Goal: Download file/media

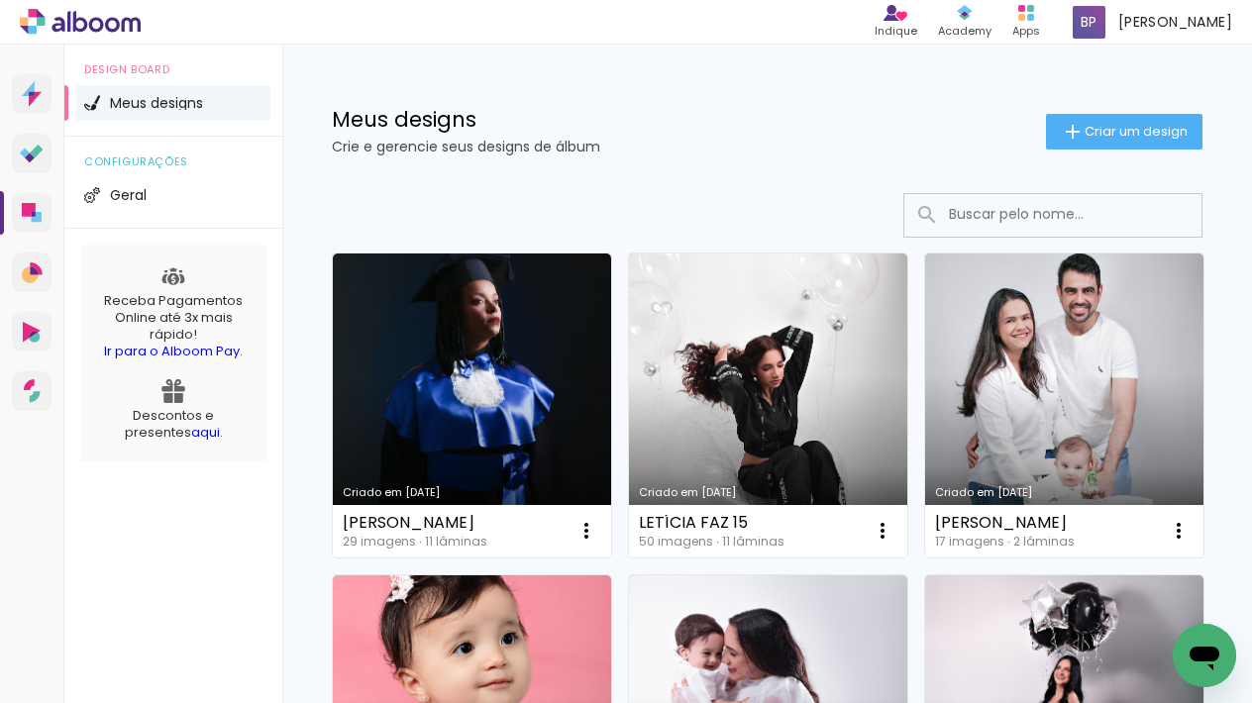
drag, startPoint x: 549, startPoint y: 434, endPoint x: 566, endPoint y: 429, distance: 17.6
click at [548, 435] on link "Criado em [DATE]" at bounding box center [472, 406] width 278 height 304
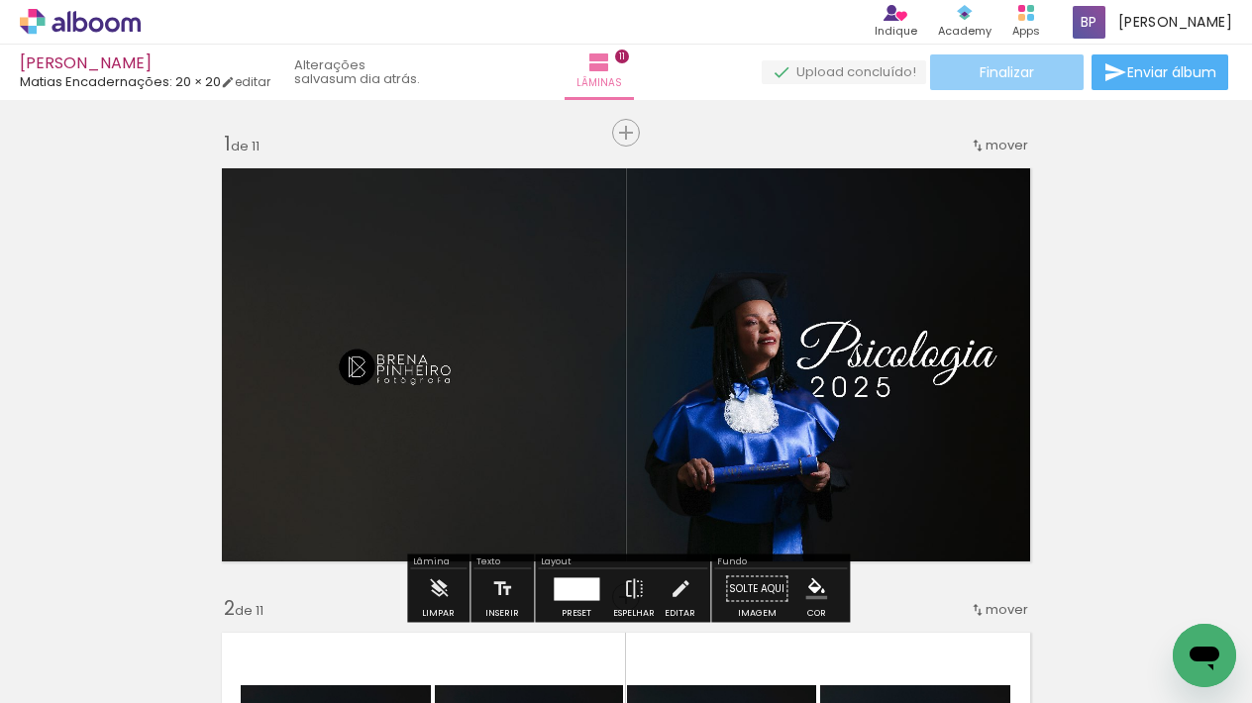
click at [1039, 72] on paper-button "Finalizar" at bounding box center [1007, 72] width 154 height 36
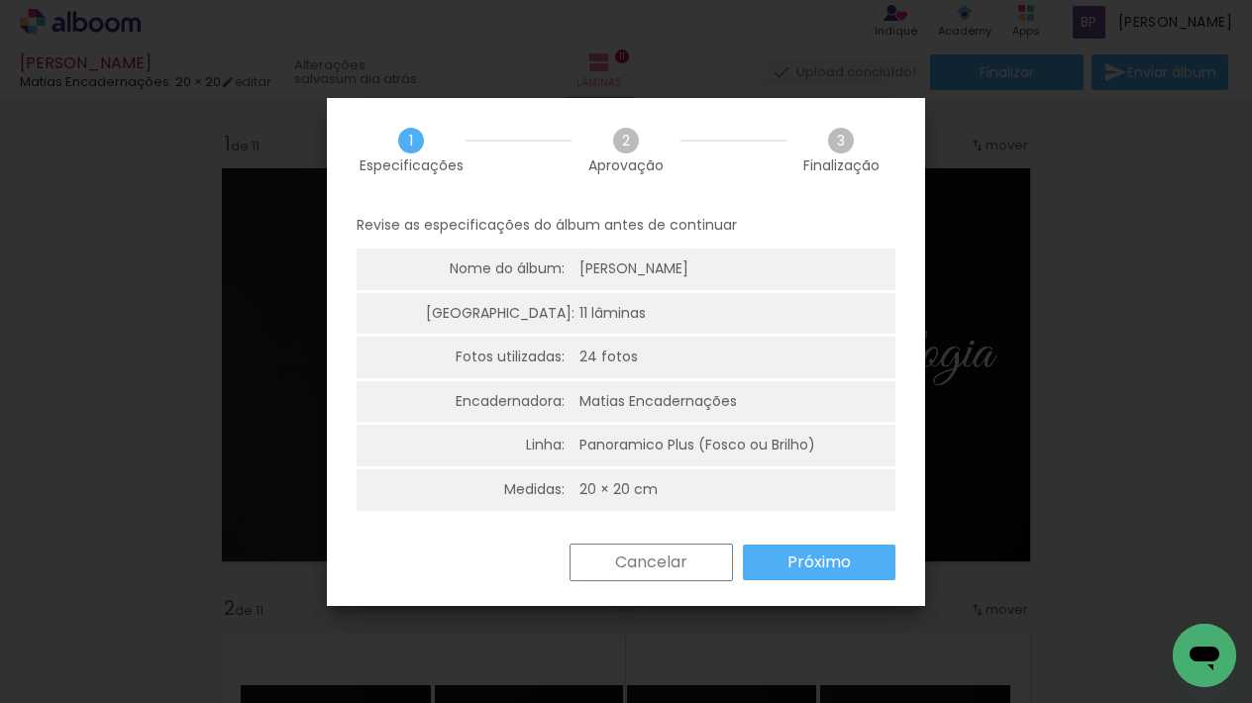
click at [0, 0] on slot "Próximo" at bounding box center [0, 0] width 0 height 0
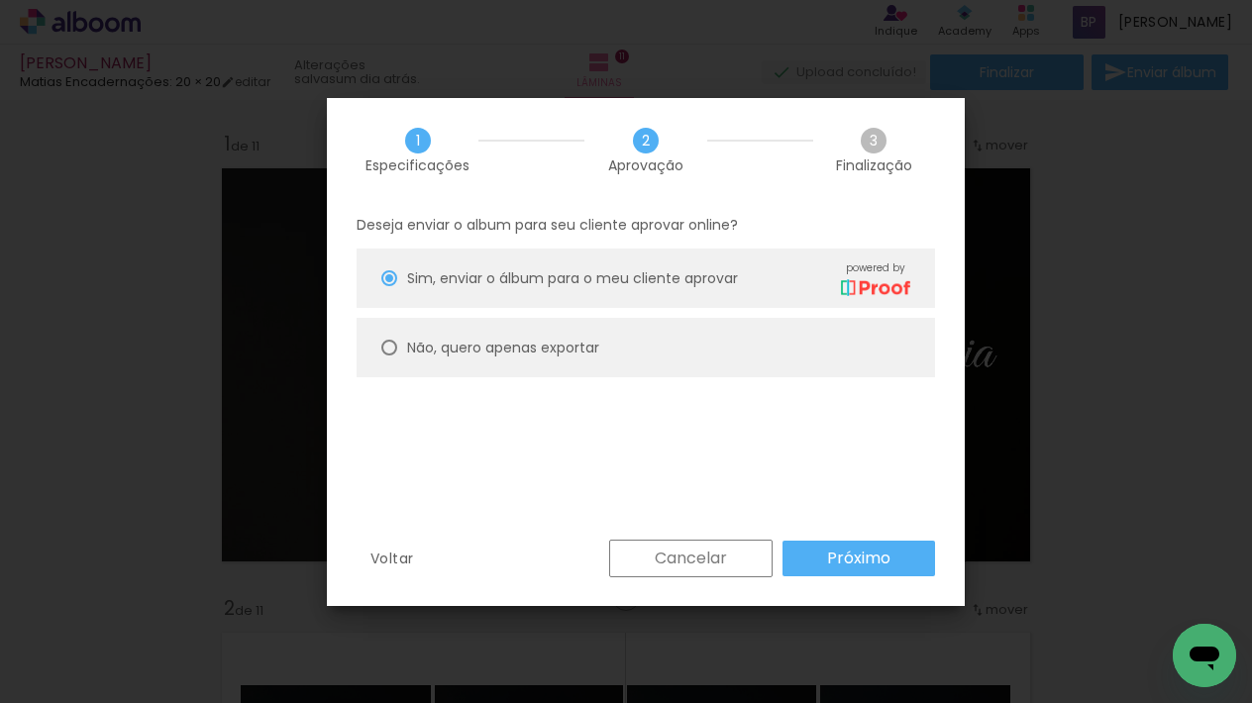
click at [0, 0] on slot "Cancelar" at bounding box center [0, 0] width 0 height 0
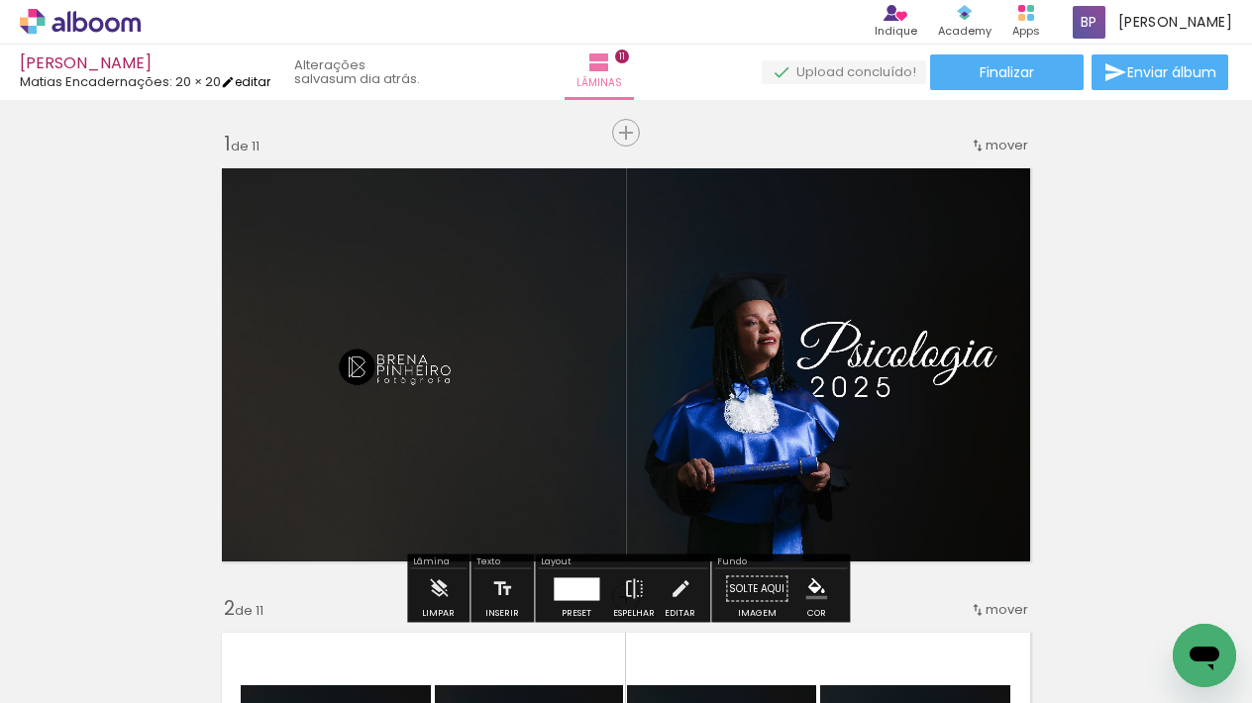
click at [235, 80] on iron-icon at bounding box center [228, 82] width 14 height 14
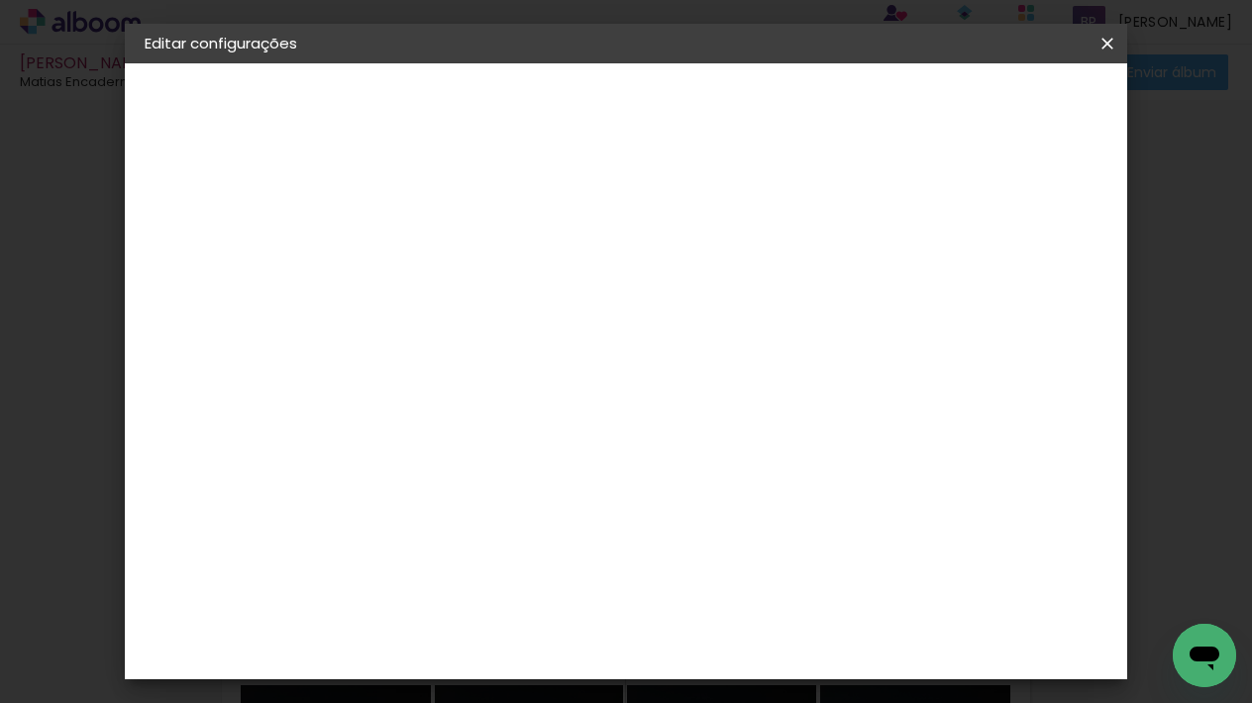
click at [230, 283] on small "20.3 × 40.6 cm" at bounding box center [247, 289] width 85 height 12
click at [576, 323] on div "Escolha o tamanho" at bounding box center [519, 367] width 115 height 92
click at [589, 96] on paper-button "Voltar" at bounding box center [549, 105] width 80 height 34
drag, startPoint x: 562, startPoint y: 382, endPoint x: 611, endPoint y: 376, distance: 49.9
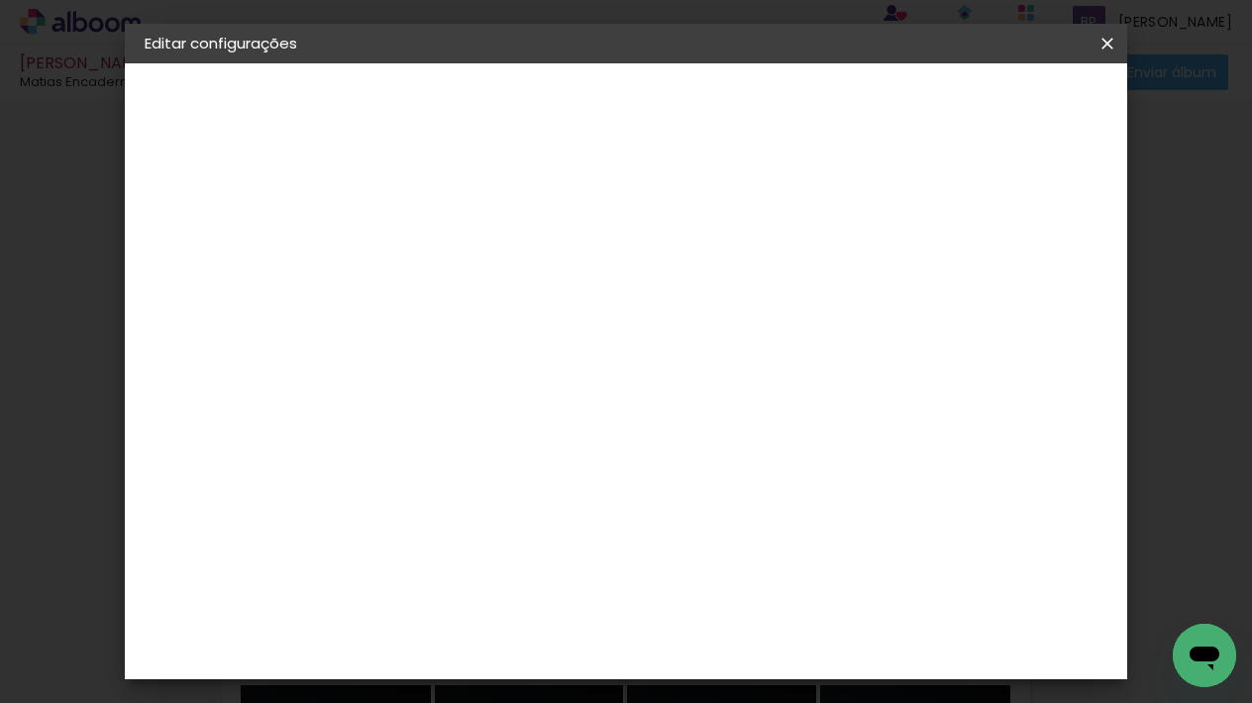
click at [560, 382] on input at bounding box center [519, 376] width 200 height 25
type input "matias"
type paper-input "matias"
click at [577, 445] on div "Matias Encadernações" at bounding box center [517, 452] width 122 height 32
click at [0, 0] on slot "Avançar" at bounding box center [0, 0] width 0 height 0
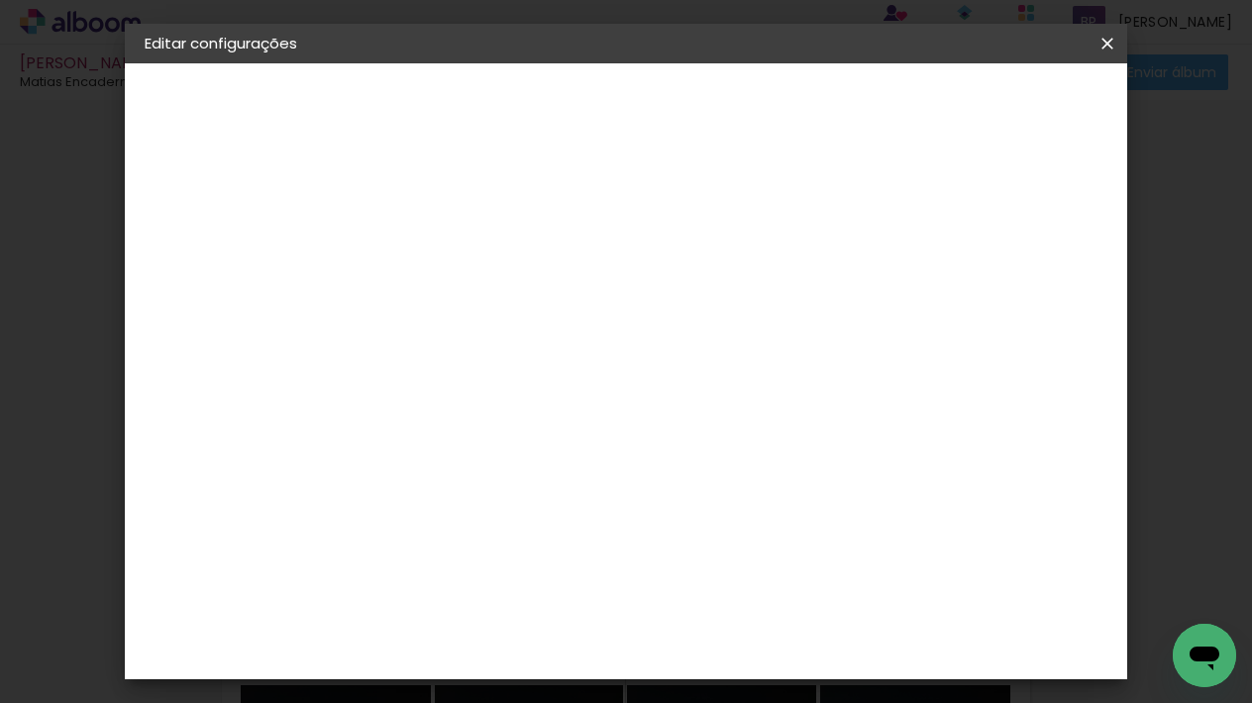
click at [546, 330] on input "text" at bounding box center [506, 345] width 77 height 31
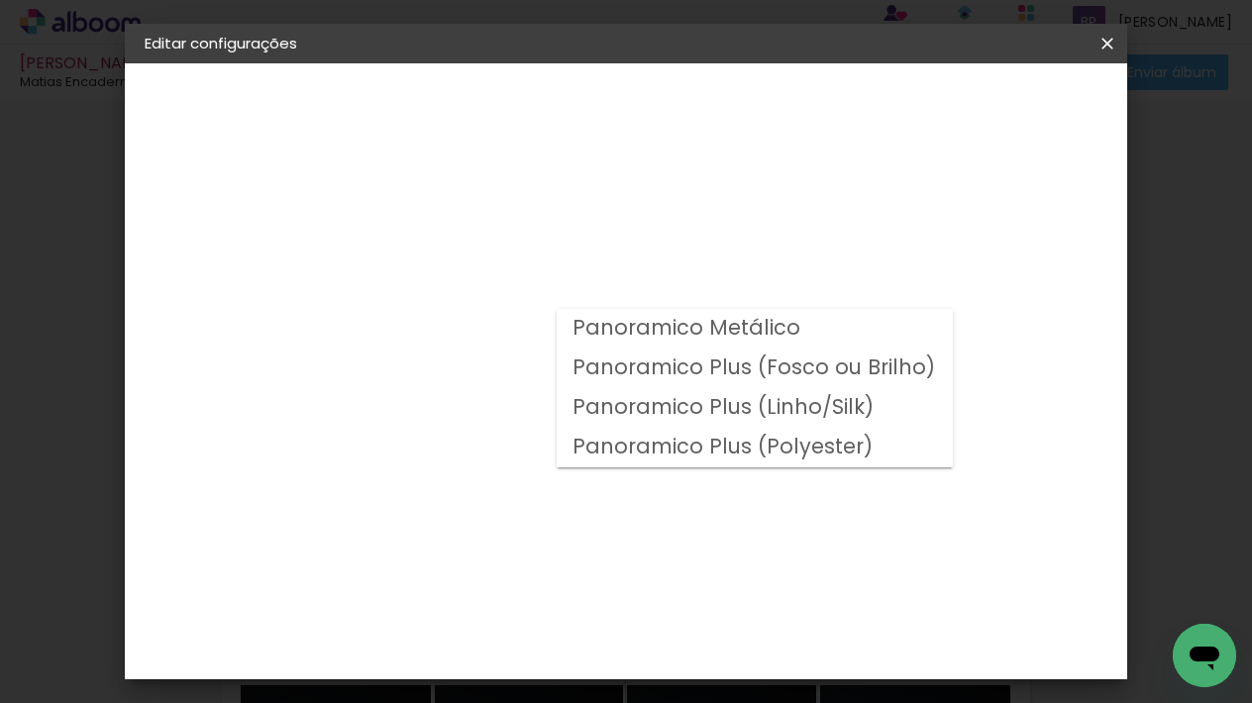
click at [0, 0] on slot "Panoramico Plus (Fosco ou Brilho)" at bounding box center [0, 0] width 0 height 0
type input "Panoramico Plus (Fosco ou Brilho)"
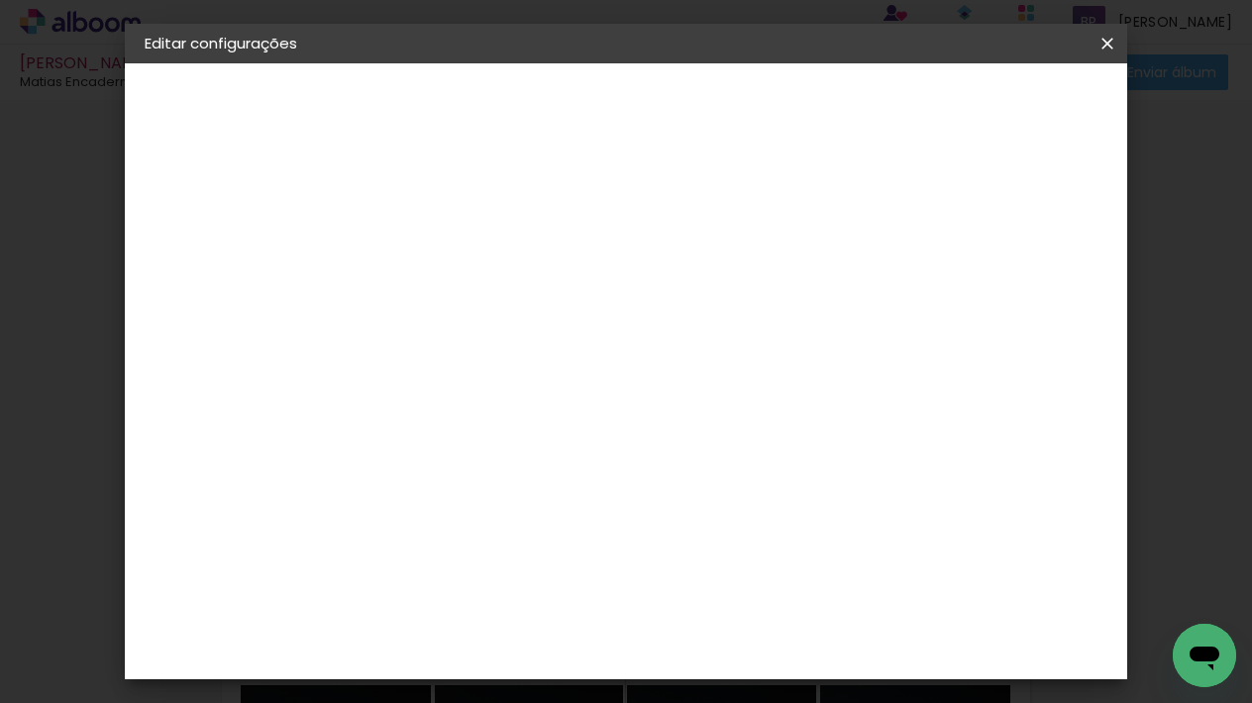
scroll to position [617, 0]
click at [791, 115] on paper-button "Avançar" at bounding box center [742, 105] width 97 height 34
click at [885, 215] on div at bounding box center [877, 214] width 18 height 18
type paper-checkbox "on"
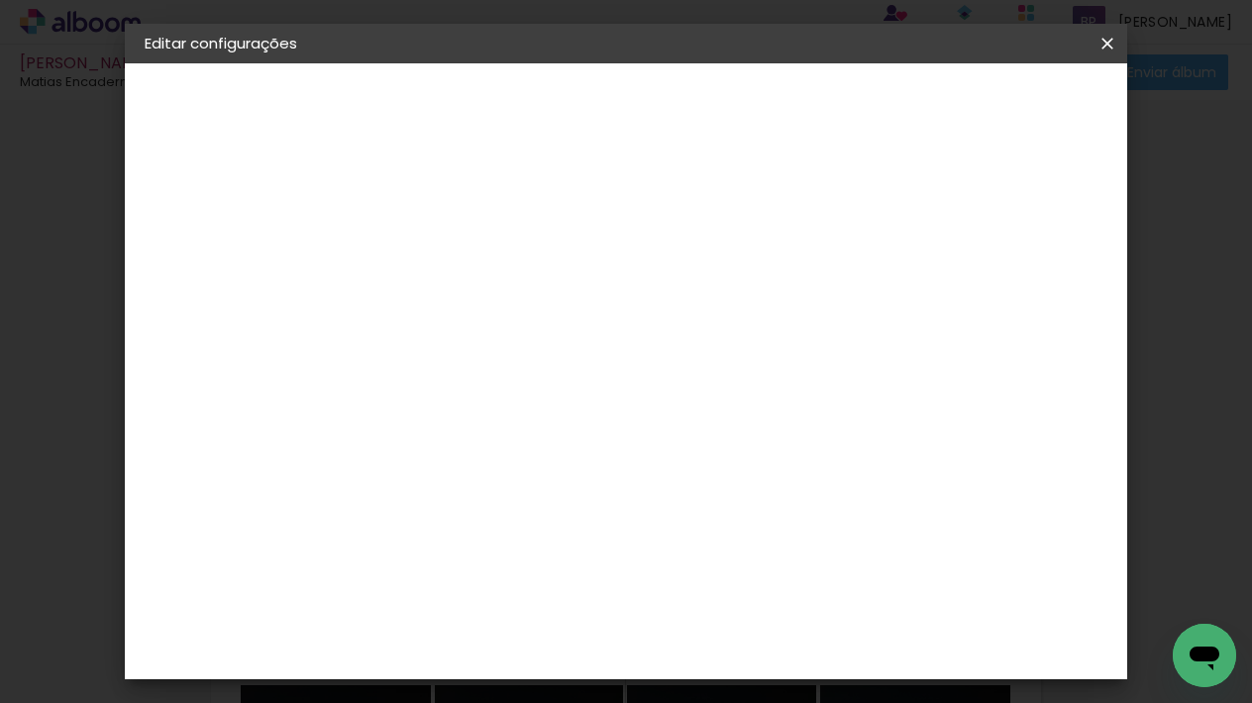
click at [997, 105] on span "Salvar configurações" at bounding box center [924, 105] width 147 height 14
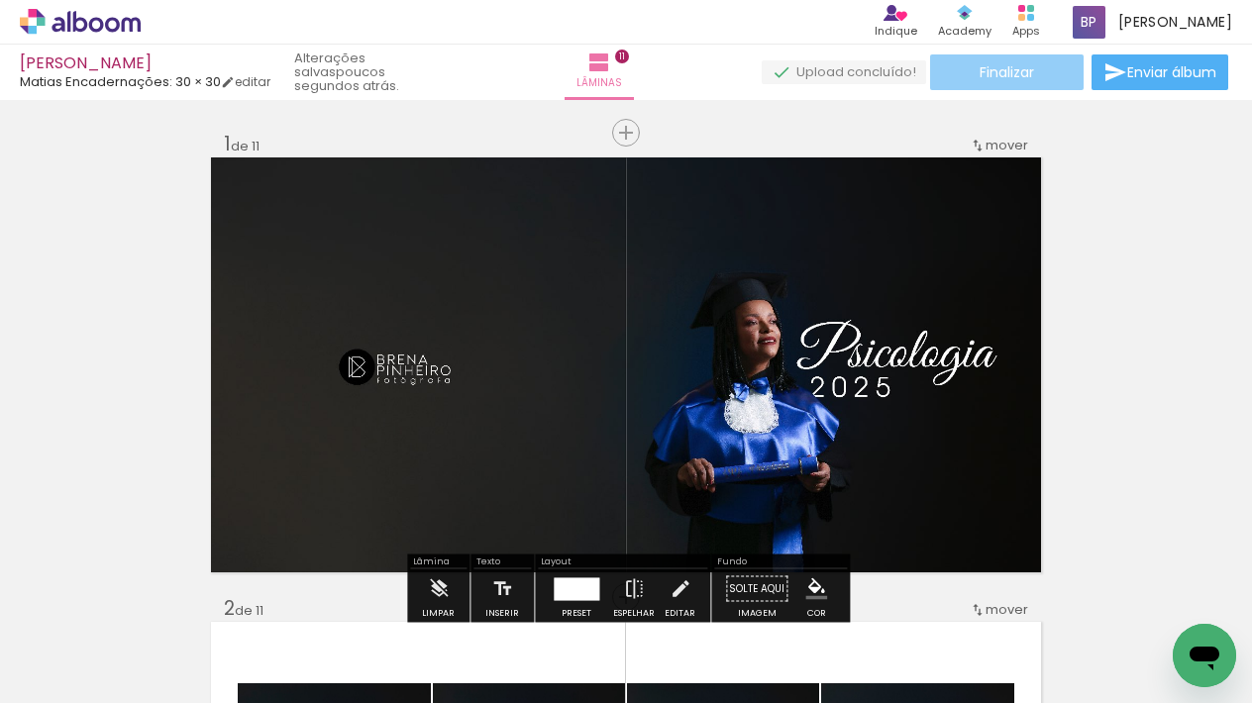
click at [1016, 70] on span "Finalizar" at bounding box center [1007, 72] width 54 height 14
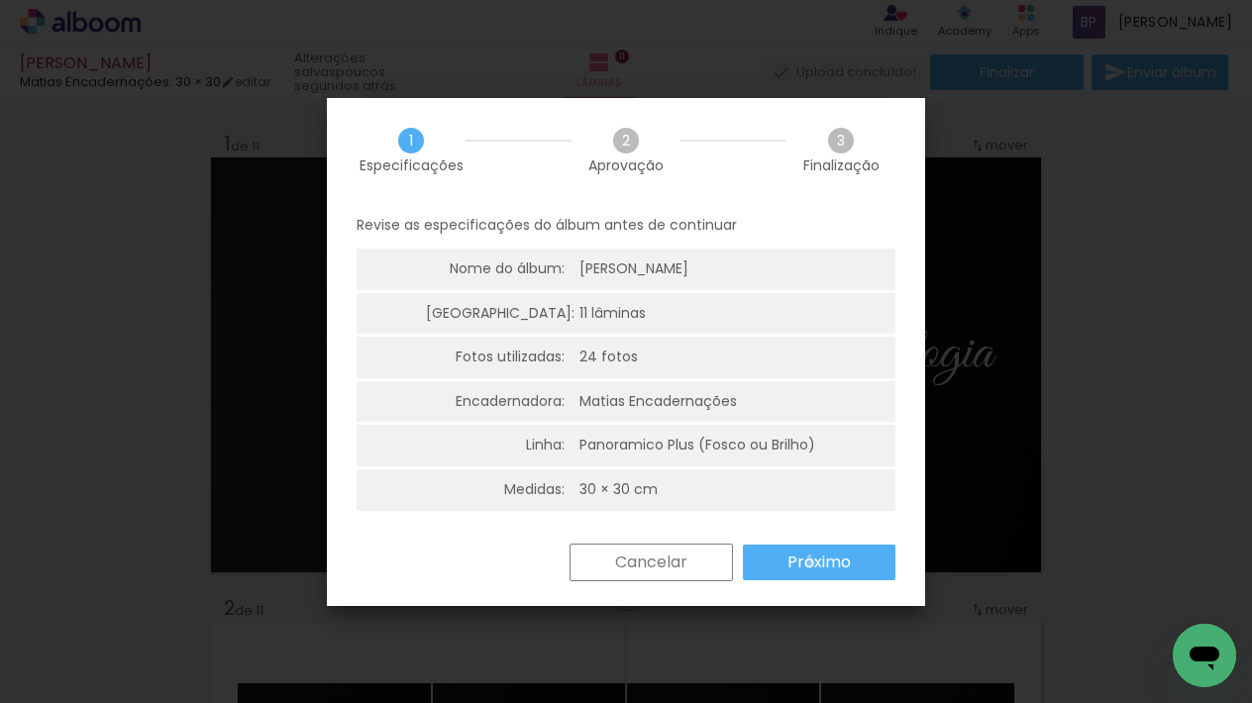
click at [0, 0] on slot "Próximo" at bounding box center [0, 0] width 0 height 0
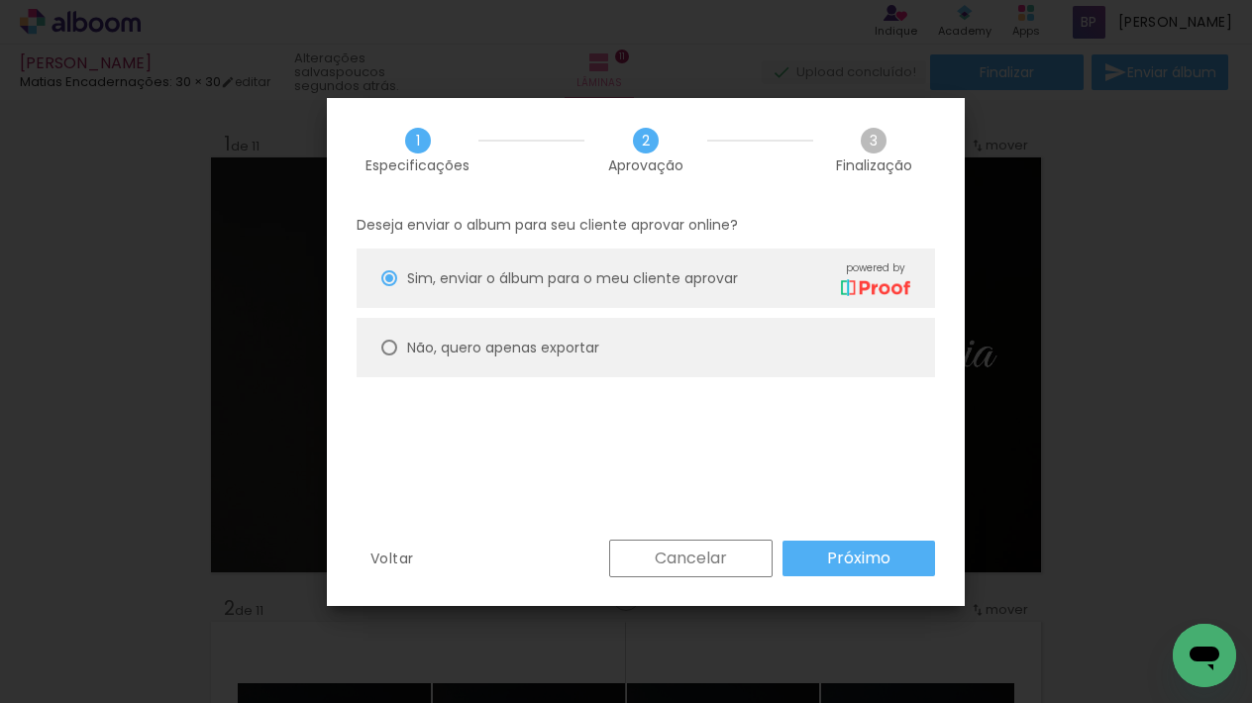
click at [0, 0] on slot "Não, quero apenas exportar" at bounding box center [0, 0] width 0 height 0
type paper-radio-button "on"
drag, startPoint x: 869, startPoint y: 569, endPoint x: 880, endPoint y: 562, distance: 12.9
click at [0, 0] on slot "Próximo" at bounding box center [0, 0] width 0 height 0
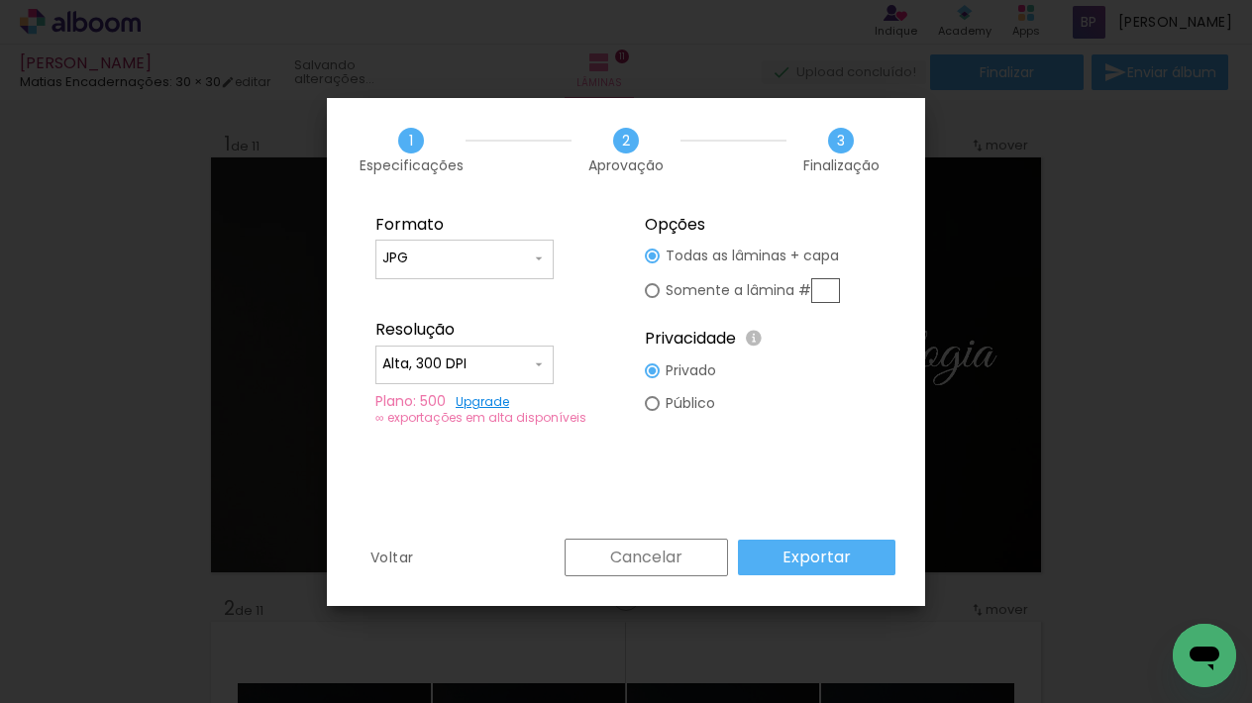
type input "Alta, 300 DPI"
click at [854, 561] on paper-button "Exportar" at bounding box center [816, 558] width 157 height 36
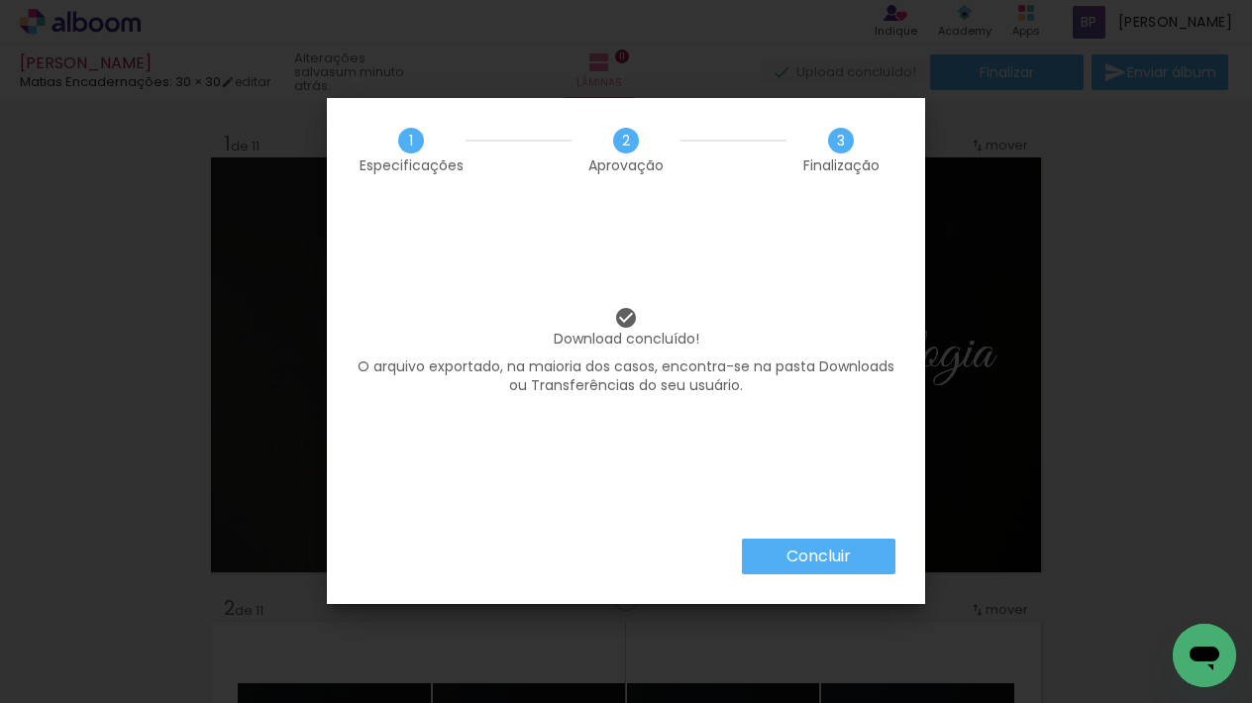
click at [0, 0] on slot "Concluir" at bounding box center [0, 0] width 0 height 0
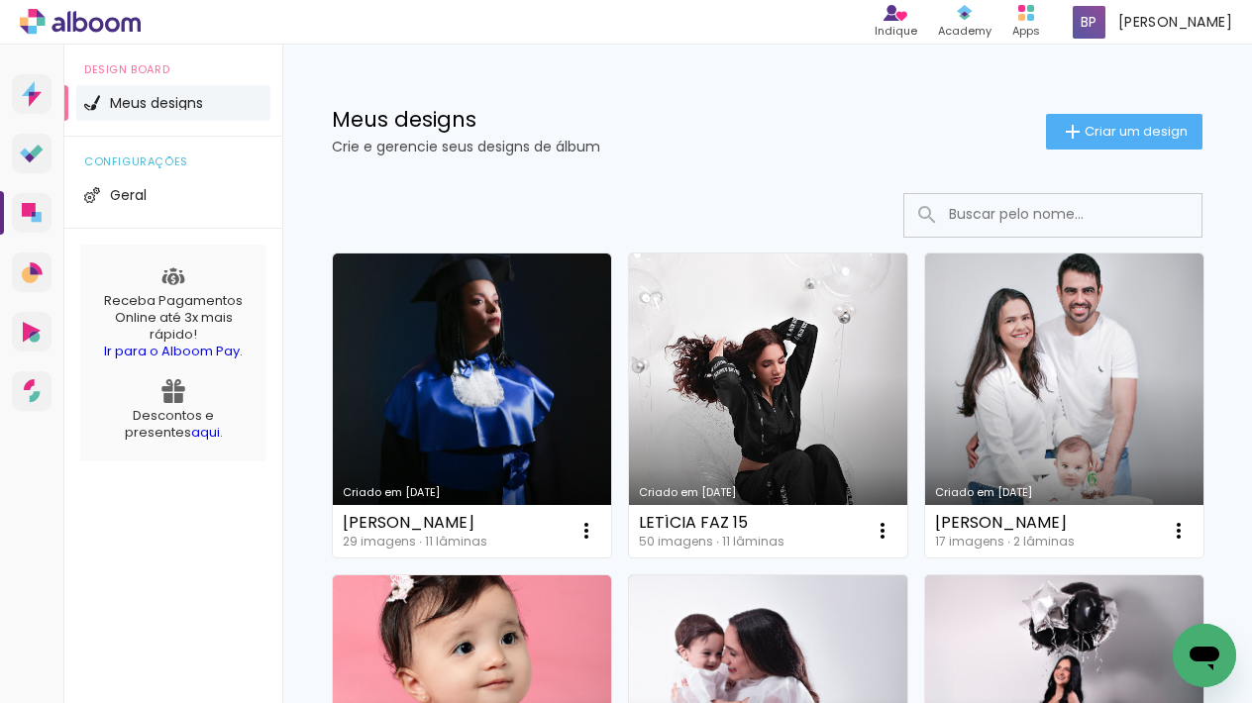
click at [839, 342] on link "Criado em [DATE]" at bounding box center [768, 406] width 278 height 304
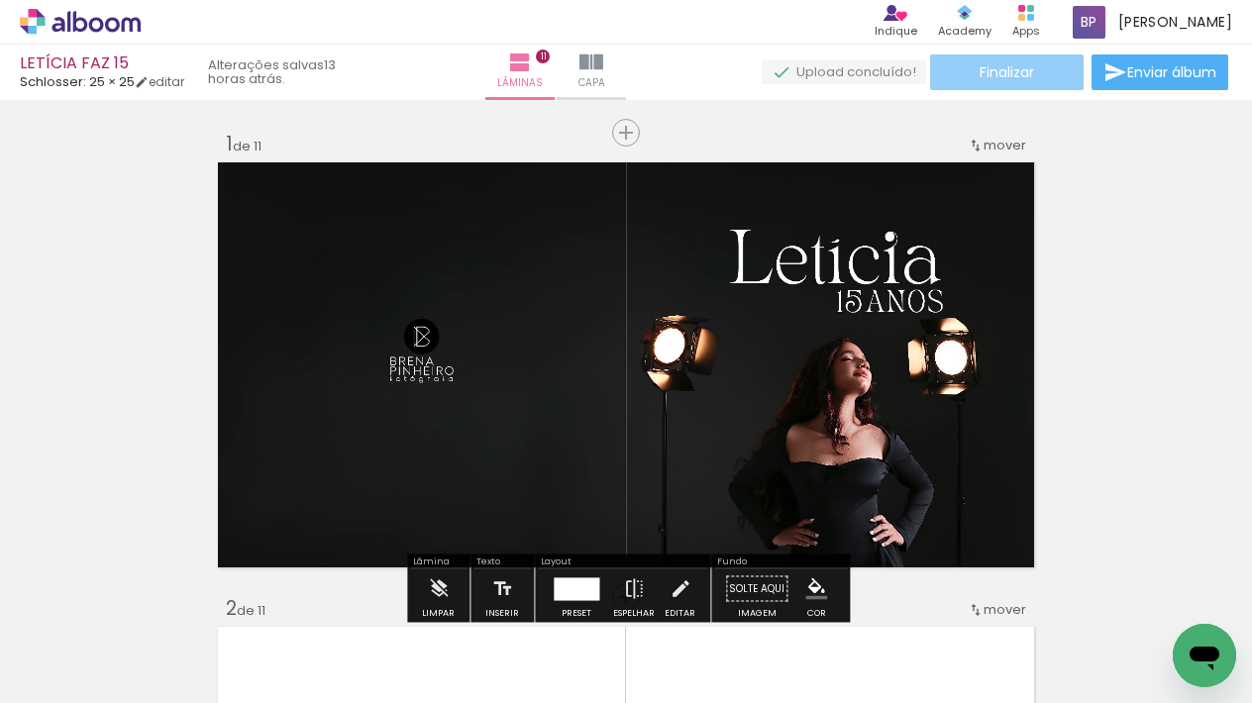
click at [994, 76] on span "Finalizar" at bounding box center [1007, 72] width 54 height 14
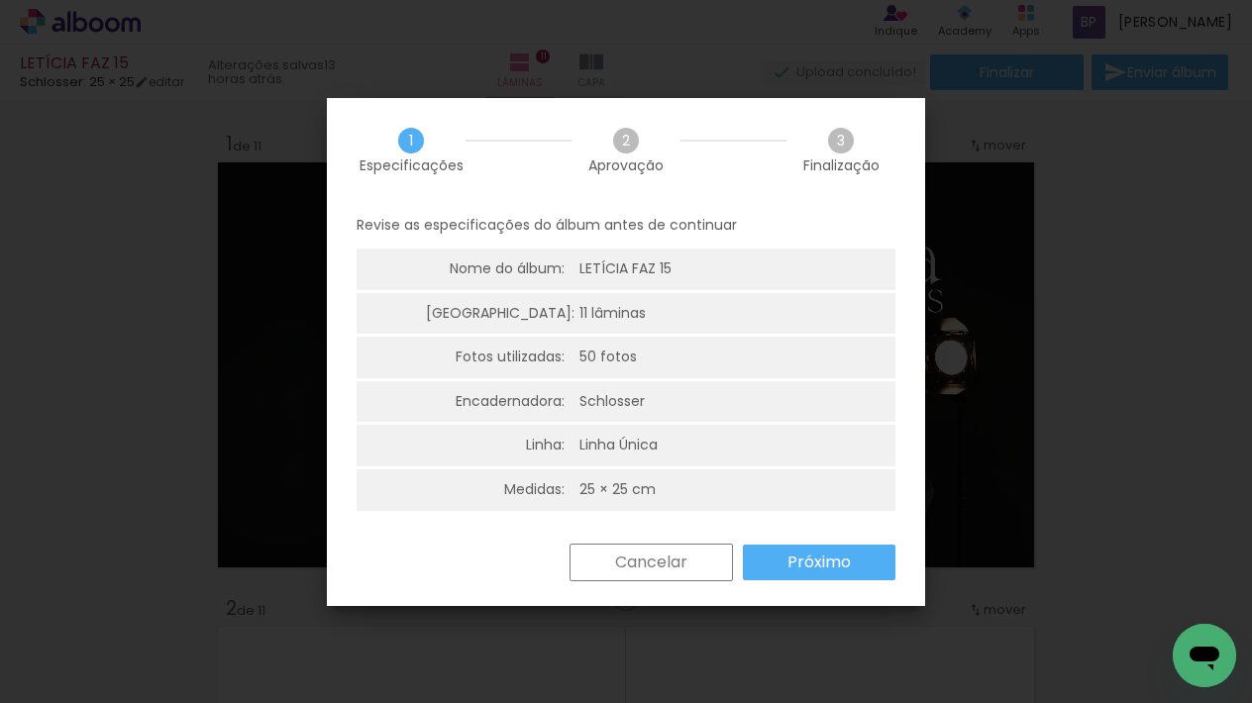
click at [0, 0] on slot "Próximo" at bounding box center [0, 0] width 0 height 0
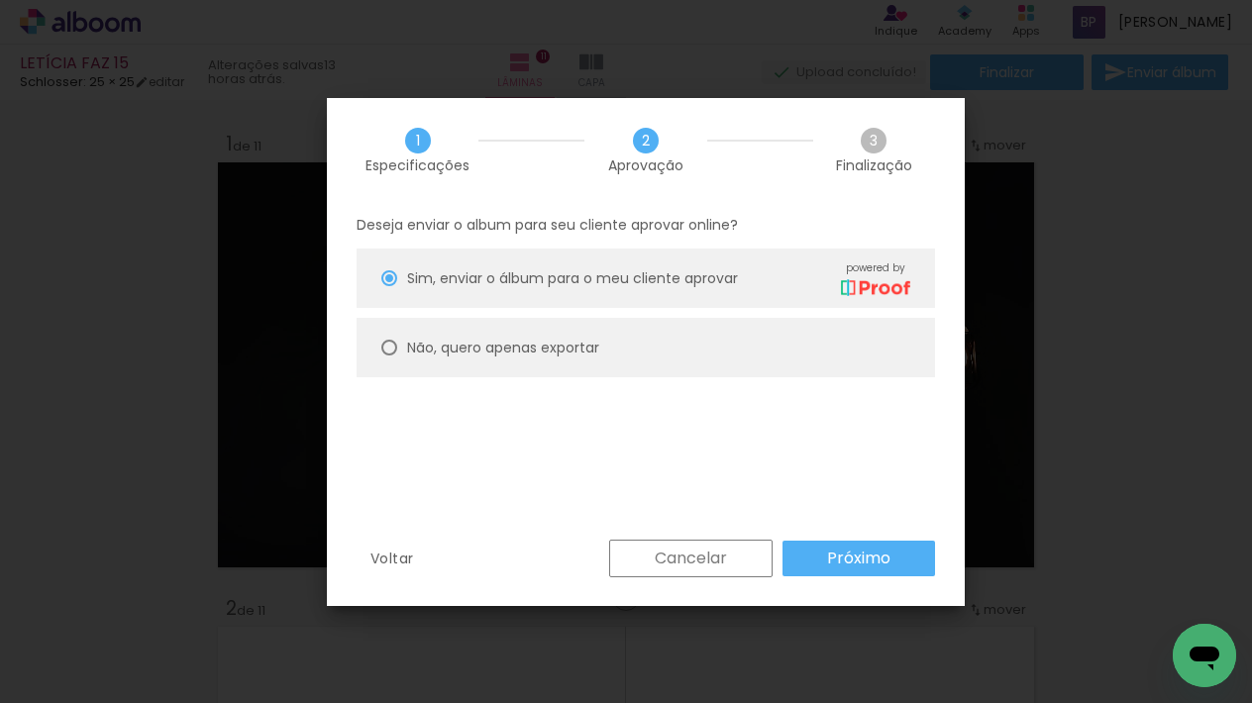
click at [0, 0] on slot "Não, quero apenas exportar" at bounding box center [0, 0] width 0 height 0
type paper-radio-button "on"
click at [0, 0] on slot "Próximo" at bounding box center [0, 0] width 0 height 0
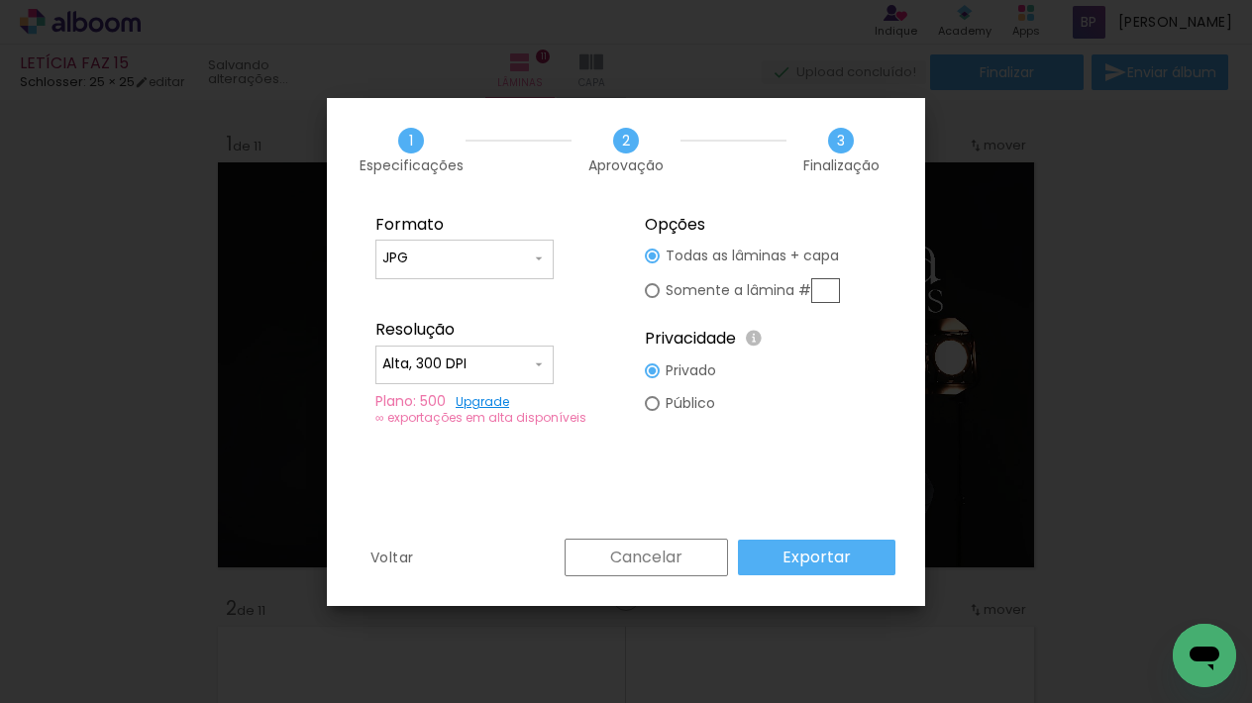
type input "Alta, 300 DPI"
